Goal: Check status: Check status

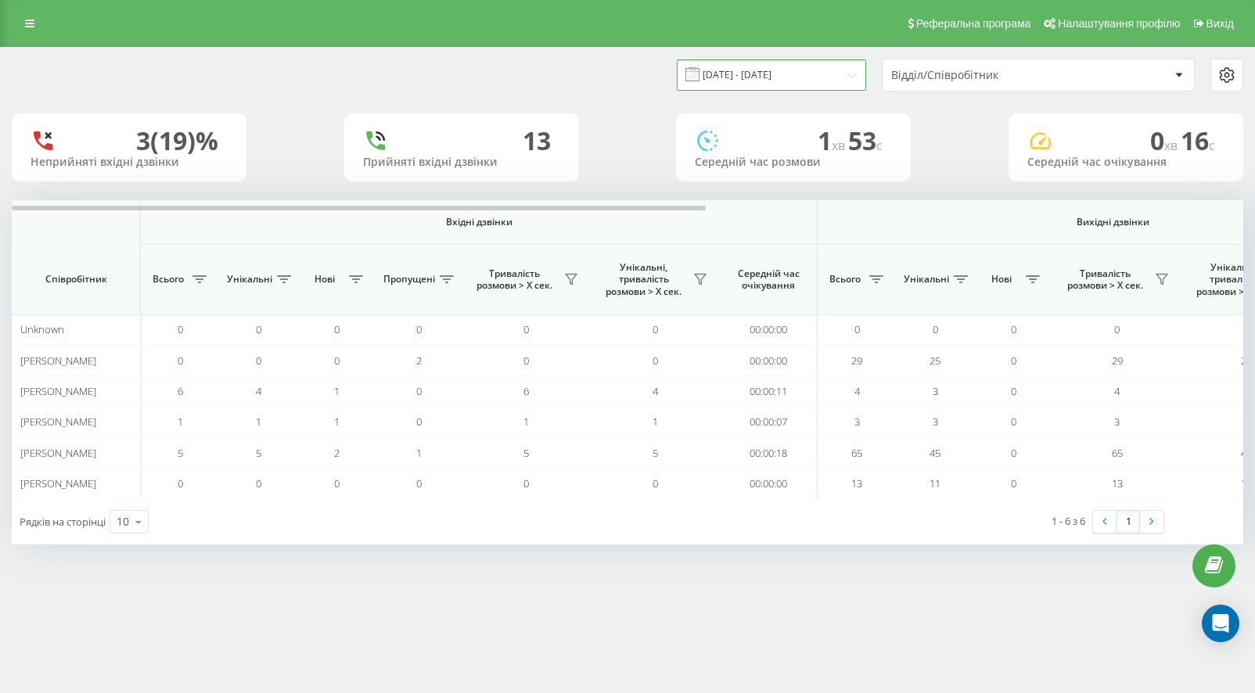
click at [797, 81] on input "[DATE] - [DATE]" at bounding box center [771, 74] width 189 height 31
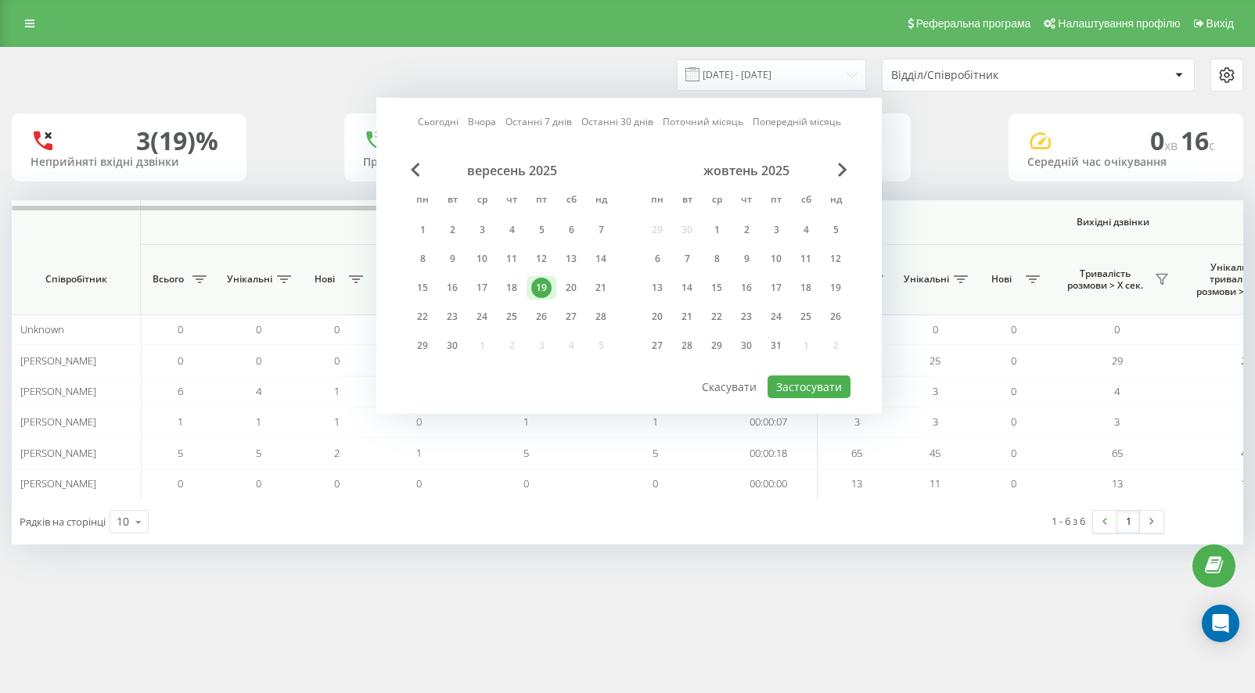
click at [546, 286] on div "19" at bounding box center [541, 288] width 20 height 20
click at [812, 385] on button "Застосувати" at bounding box center [809, 387] width 83 height 23
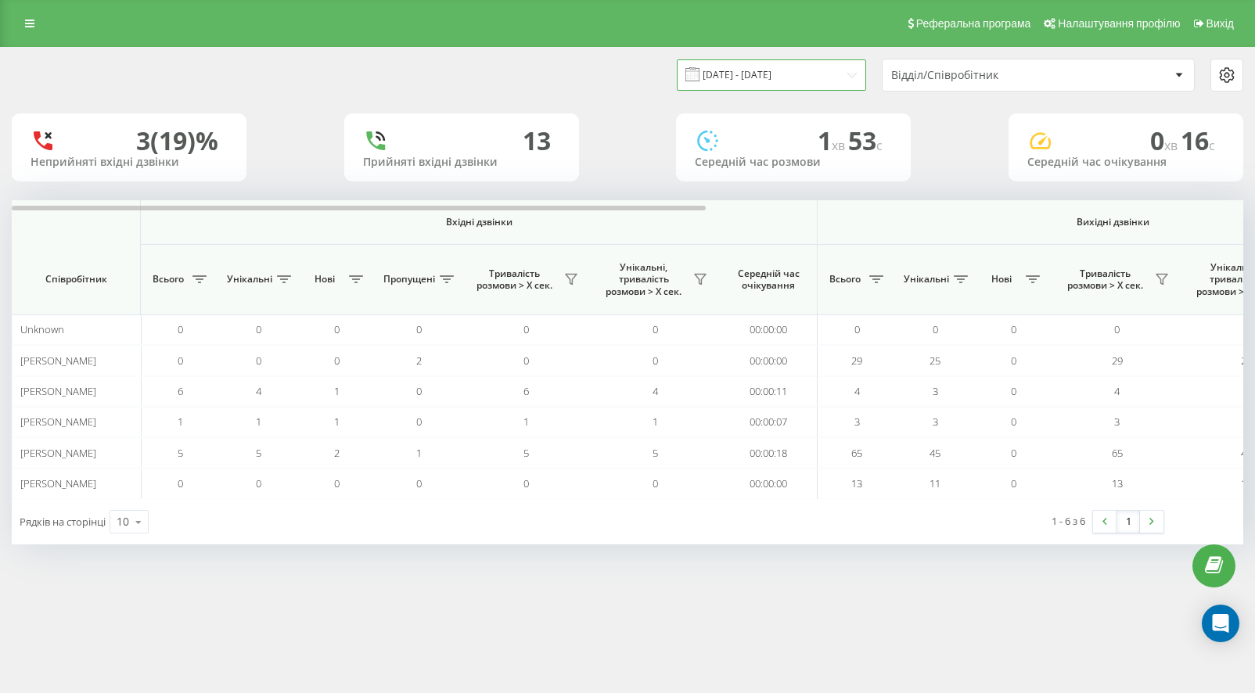
click at [758, 74] on input "[DATE] - [DATE]" at bounding box center [771, 74] width 189 height 31
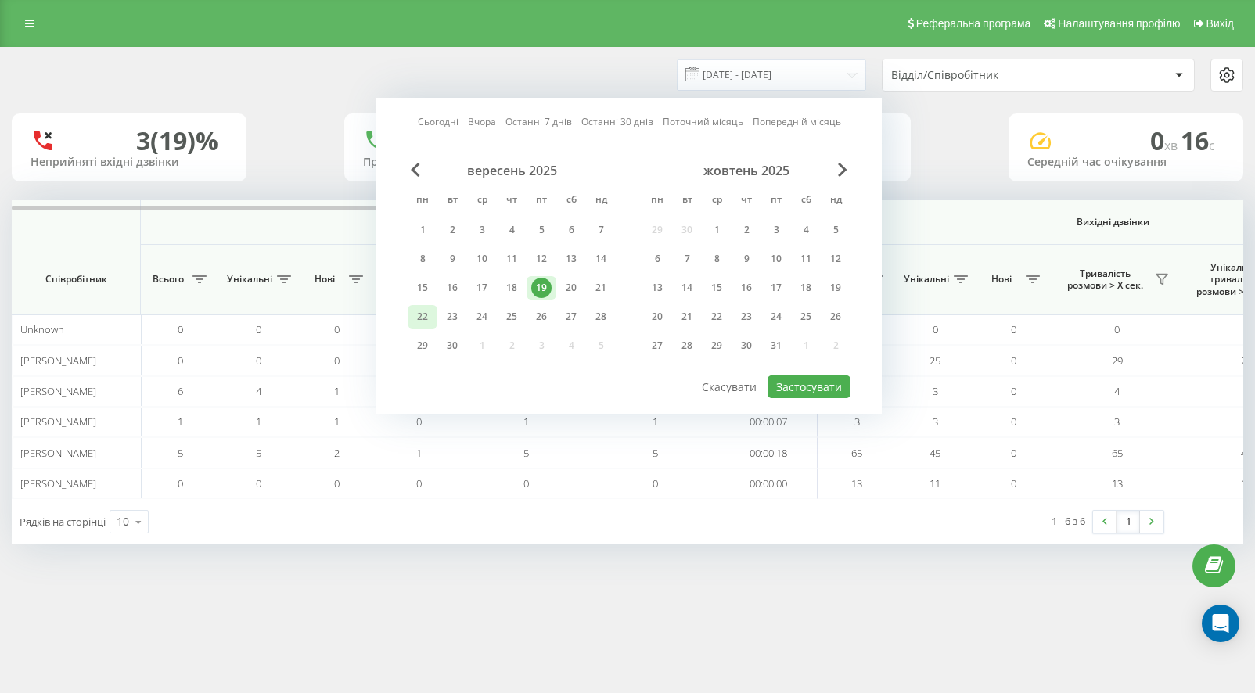
click at [427, 319] on div "22" at bounding box center [422, 317] width 20 height 20
click at [819, 390] on button "Застосувати" at bounding box center [809, 387] width 83 height 23
type input "[DATE] - [DATE]"
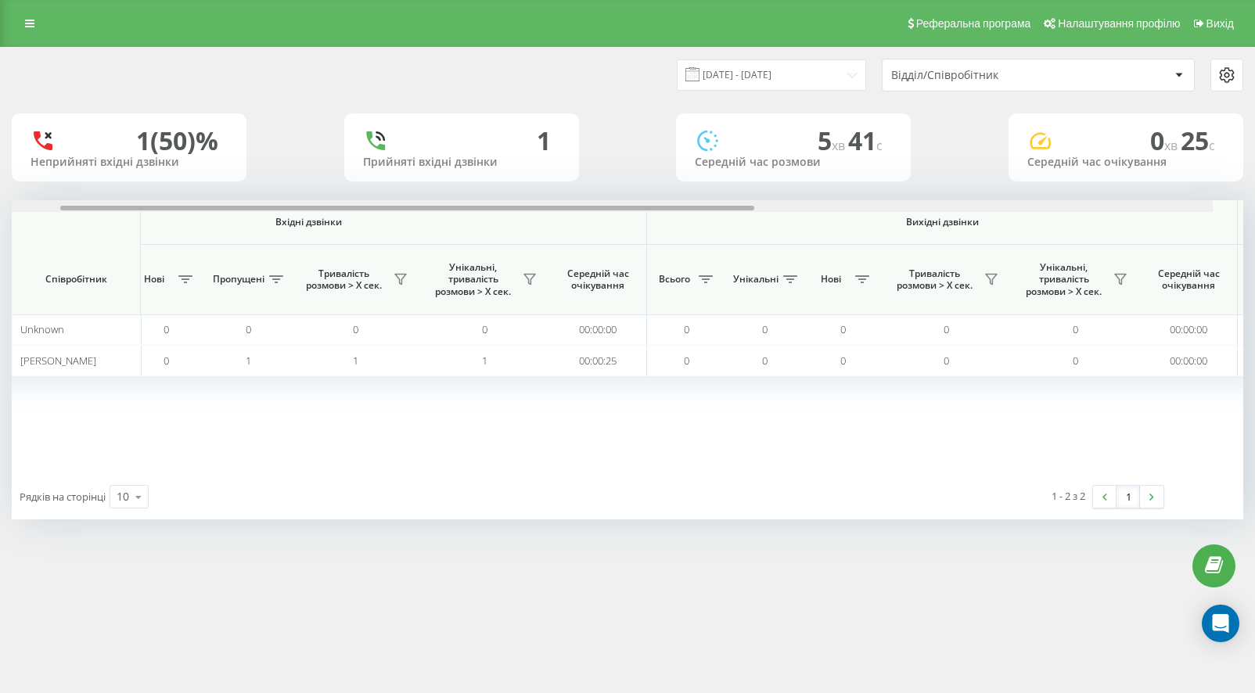
drag, startPoint x: 540, startPoint y: 208, endPoint x: 661, endPoint y: 208, distance: 121.3
click at [661, 208] on div at bounding box center [407, 208] width 694 height 5
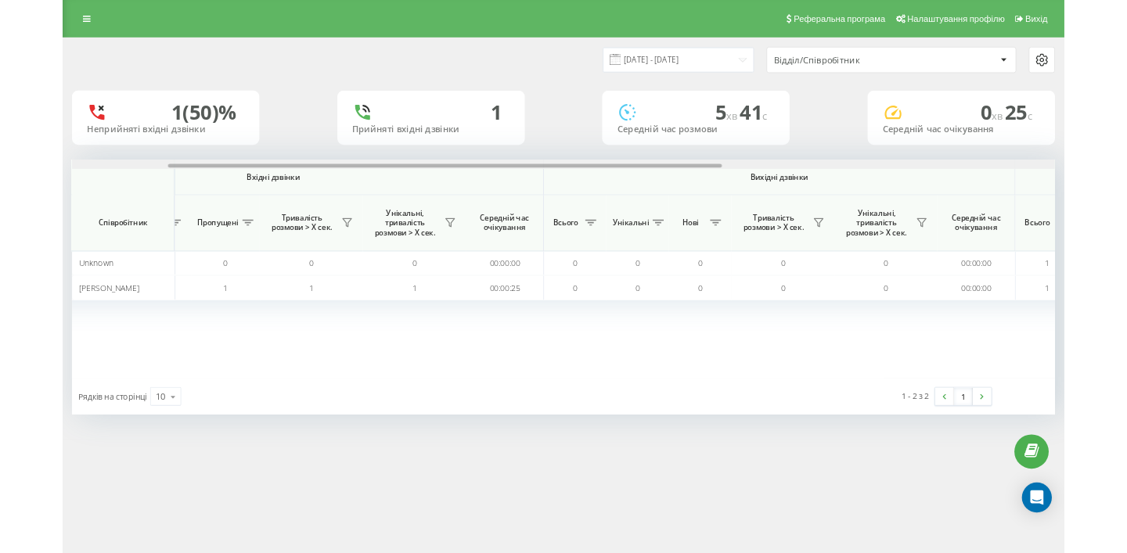
scroll to position [0, 952]
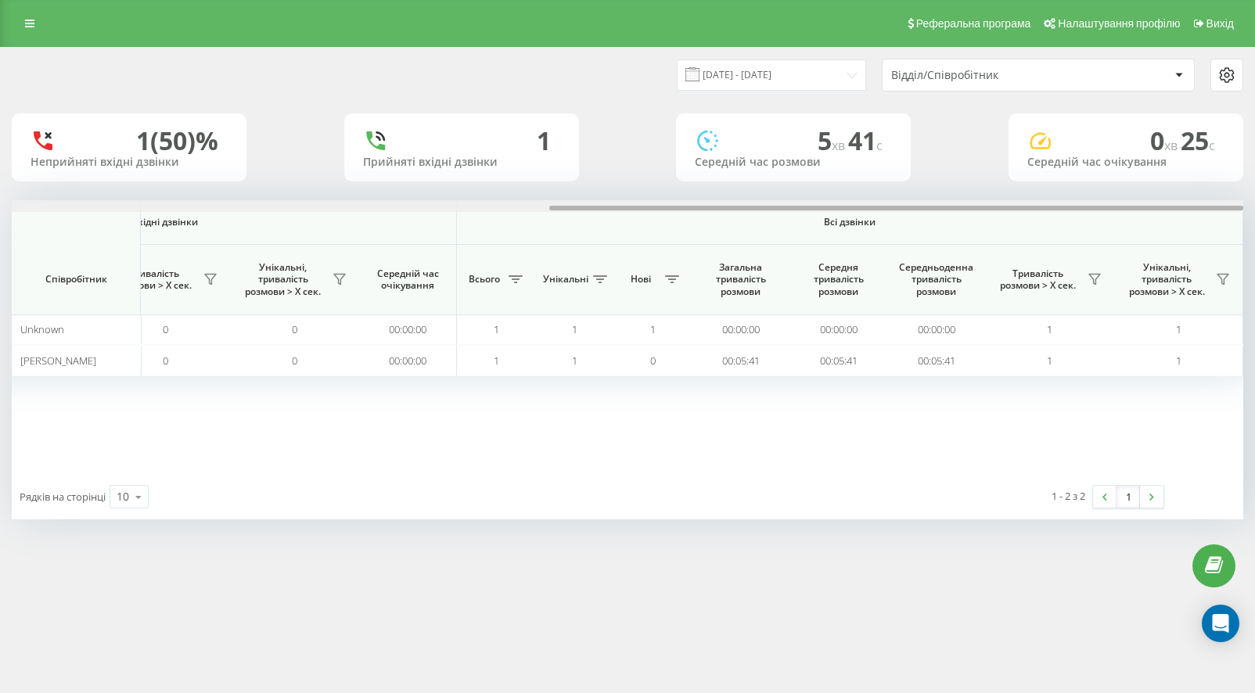
drag, startPoint x: 619, startPoint y: 202, endPoint x: 803, endPoint y: 203, distance: 183.9
click at [809, 202] on div at bounding box center [628, 206] width 1232 height 12
drag, startPoint x: 736, startPoint y: 208, endPoint x: 848, endPoint y: 207, distance: 112.7
click at [848, 207] on div at bounding box center [896, 208] width 694 height 5
click at [794, 69] on input "[DATE] - [DATE]" at bounding box center [771, 74] width 189 height 31
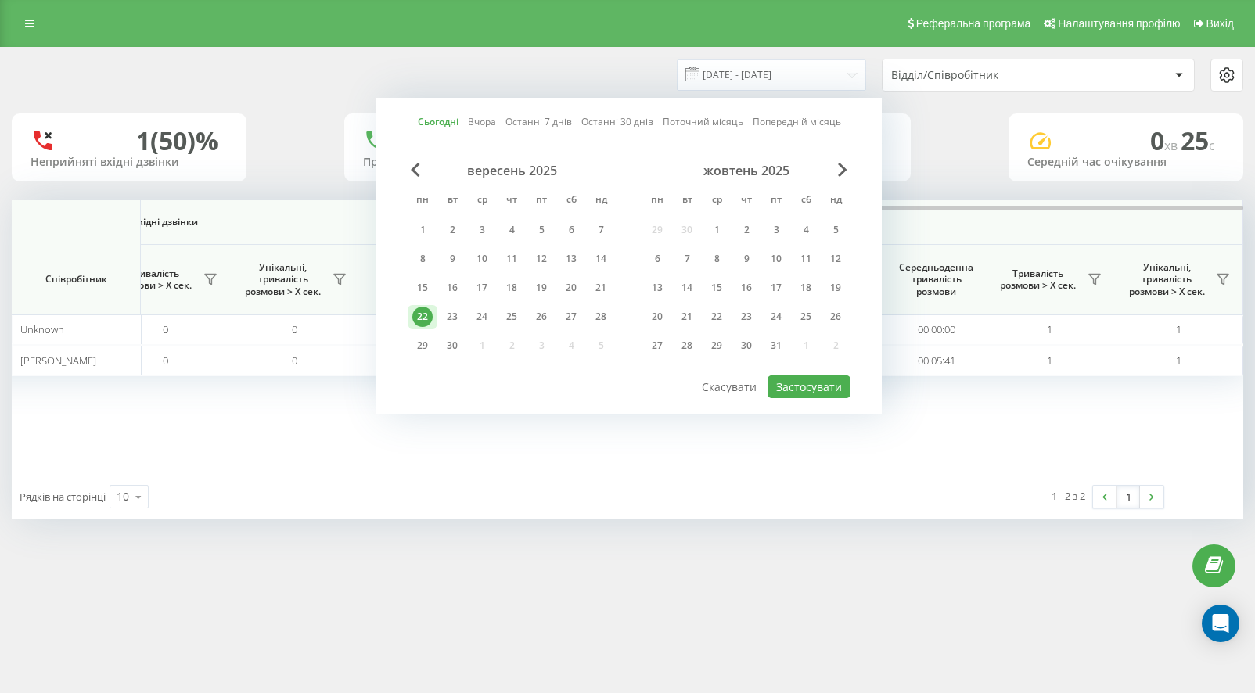
click at [422, 322] on div "22" at bounding box center [422, 317] width 20 height 20
click at [803, 392] on button "Застосувати" at bounding box center [809, 387] width 83 height 23
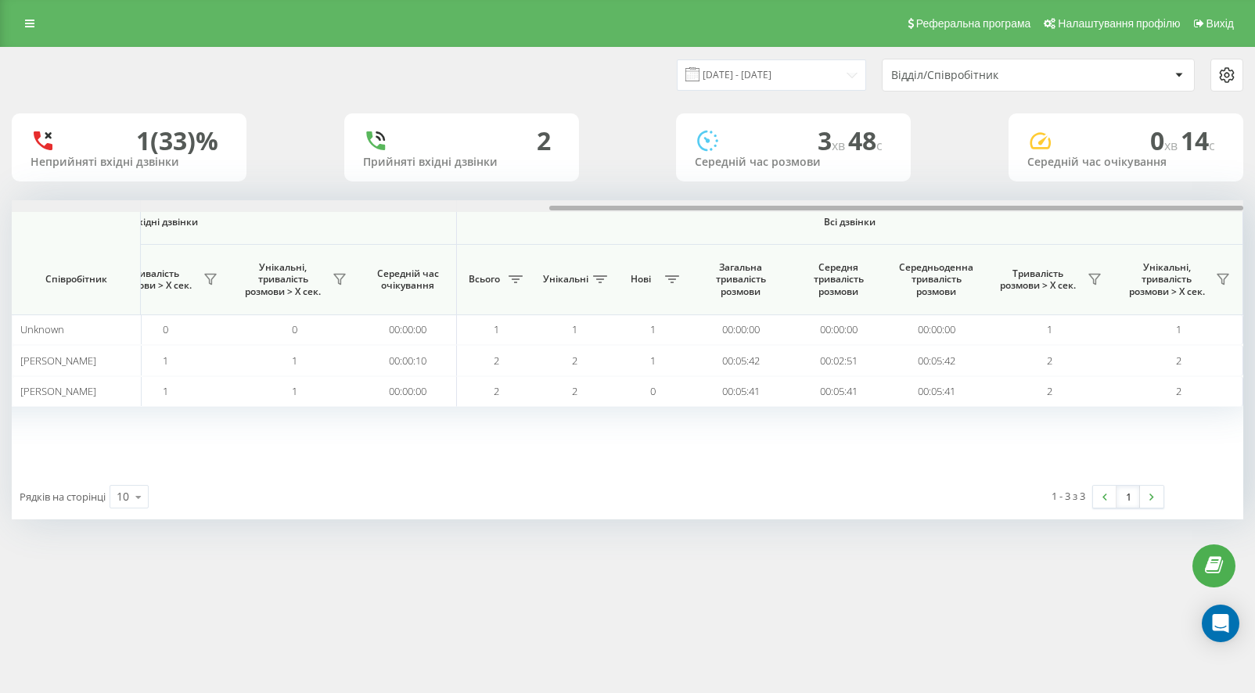
drag, startPoint x: 587, startPoint y: 209, endPoint x: 1195, endPoint y: 231, distance: 608.6
click at [1194, 231] on div "Вхідні дзвінки Вихідні дзвінки Всі дзвінки Співробітник Всього Унікальні Нові П…" at bounding box center [628, 337] width 1232 height 274
click at [871, 448] on div "Вхідні дзвінки Вихідні дзвінки Всі дзвінки Співробітник Всього Унікальні Нові П…" at bounding box center [628, 337] width 1232 height 274
